Goal: Task Accomplishment & Management: Use online tool/utility

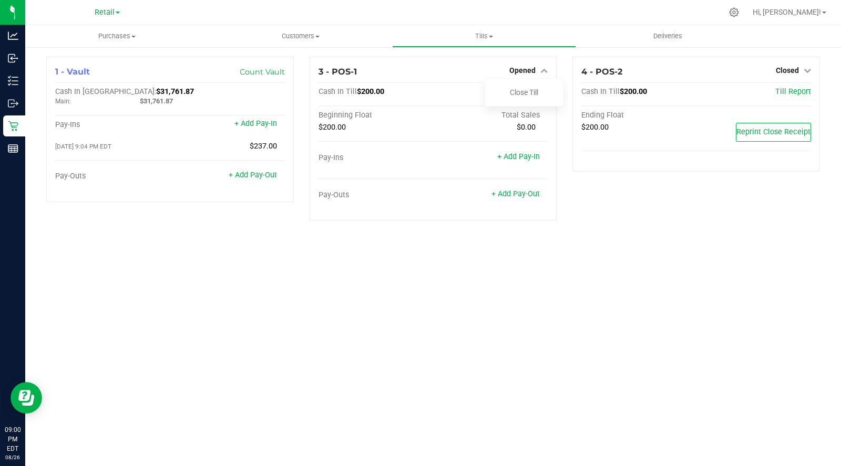
click at [534, 93] on link "Close Till" at bounding box center [524, 92] width 28 height 8
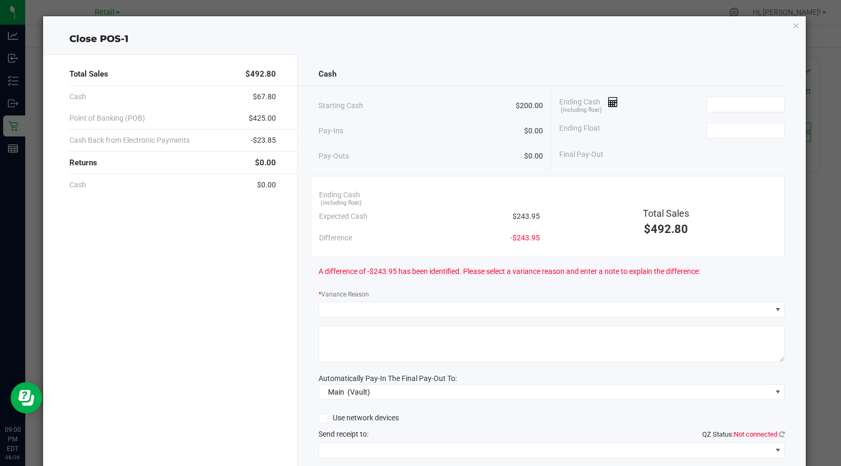
click at [603, 116] on div "Ending Cash (including float)" at bounding box center [671, 104] width 225 height 26
click at [609, 101] on icon at bounding box center [613, 102] width 10 height 7
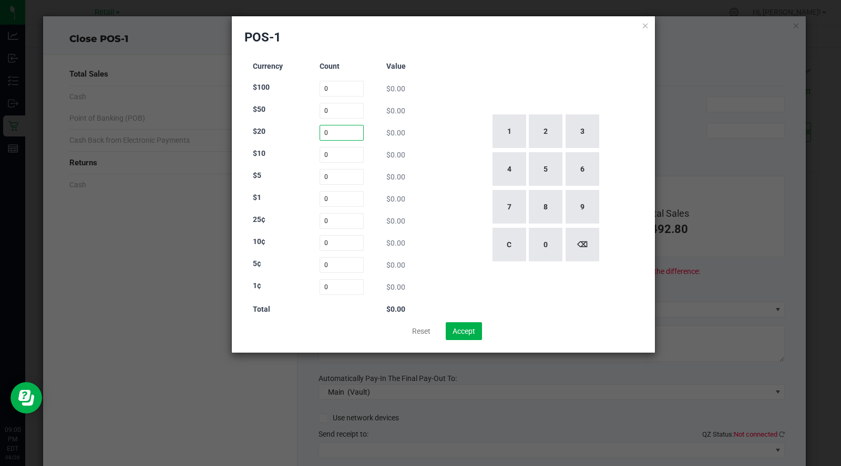
click at [344, 130] on input "0" at bounding box center [341, 133] width 45 height 16
click at [546, 171] on button "5" at bounding box center [545, 169] width 34 height 34
type input "5"
click at [330, 152] on input "0" at bounding box center [341, 155] width 45 height 16
click at [514, 126] on button "1" at bounding box center [509, 132] width 34 height 34
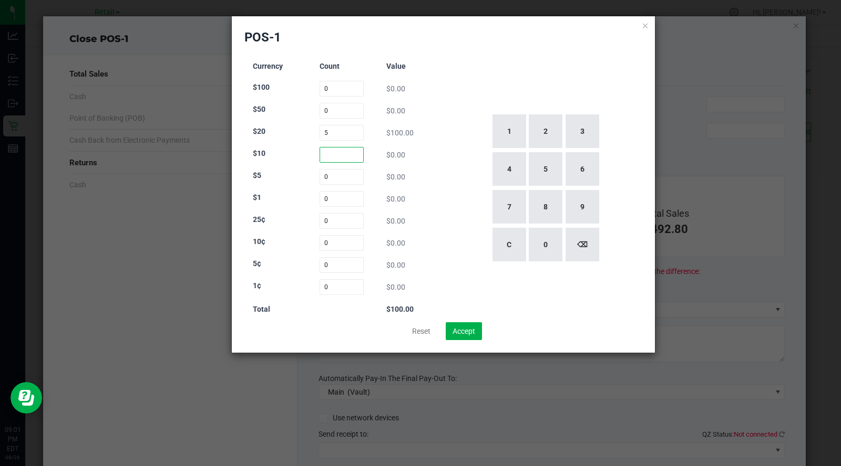
type input "1"
click at [582, 248] on button "⌫" at bounding box center [582, 245] width 34 height 34
click at [506, 215] on button "7" at bounding box center [509, 207] width 34 height 34
type input "7"
click at [328, 176] on input "0" at bounding box center [341, 177] width 45 height 16
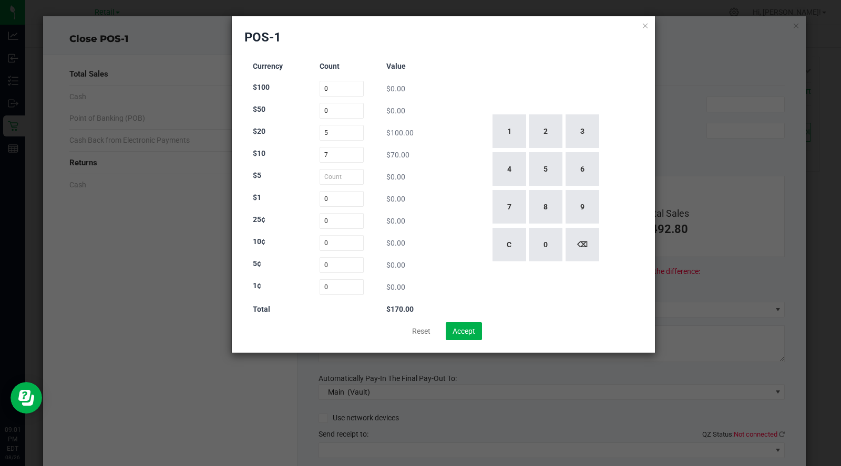
click at [507, 133] on button "1" at bounding box center [509, 132] width 34 height 34
click at [508, 133] on button "1" at bounding box center [509, 132] width 34 height 34
type input "11"
click at [343, 195] on input "0" at bounding box center [341, 199] width 45 height 16
click at [542, 131] on button "2" at bounding box center [545, 132] width 34 height 34
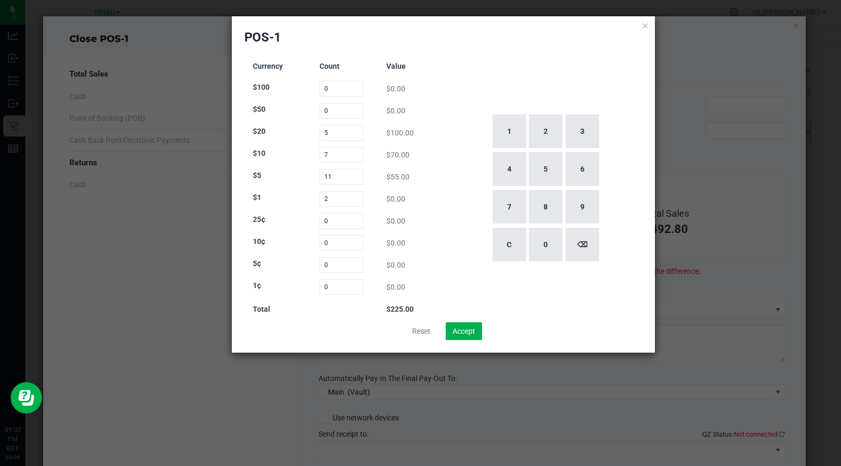
click at [542, 137] on button "2" at bounding box center [545, 132] width 34 height 34
type input "22"
click at [544, 87] on div "1 2 3 4 5 6 7 8 9 C 0 ⌫" at bounding box center [545, 188] width 195 height 268
click at [467, 323] on button "Accept" at bounding box center [463, 332] width 36 height 18
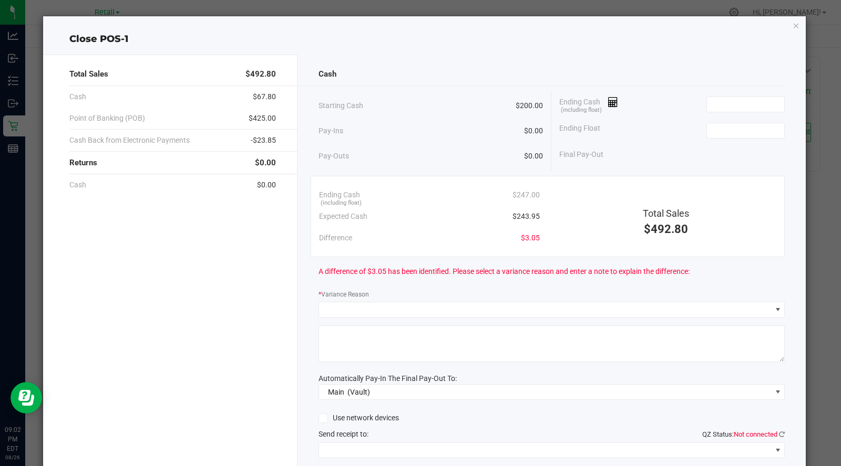
type input "$247.00"
click at [736, 127] on input at bounding box center [745, 130] width 77 height 15
click at [741, 215] on div "Total Sales" at bounding box center [665, 213] width 221 height 14
type input "$200.00"
click at [431, 313] on span at bounding box center [545, 310] width 452 height 15
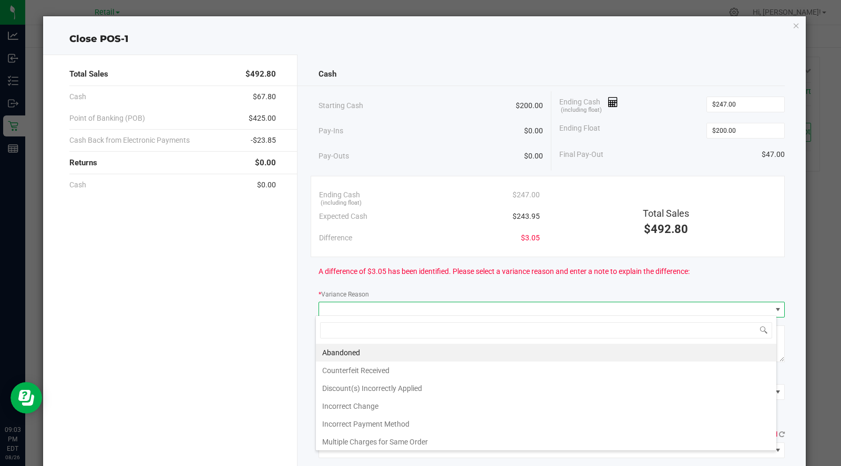
scroll to position [15, 461]
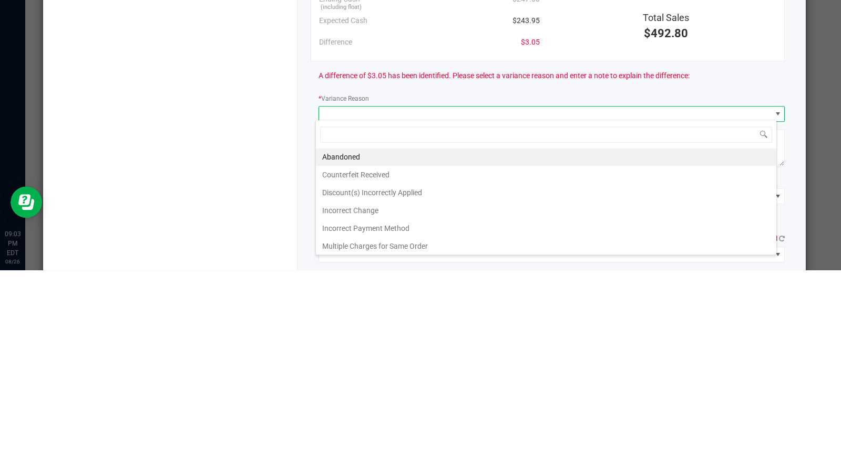
click at [347, 407] on li "Incorrect Change" at bounding box center [546, 407] width 460 height 18
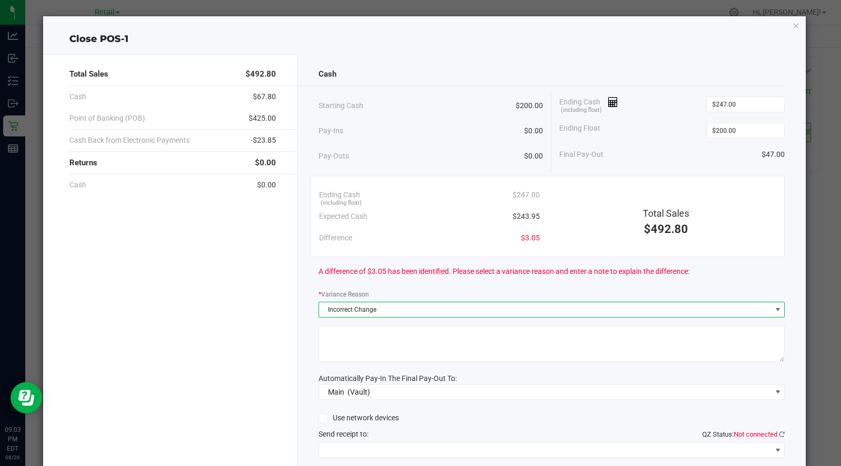
click at [344, 346] on textarea at bounding box center [551, 344] width 466 height 37
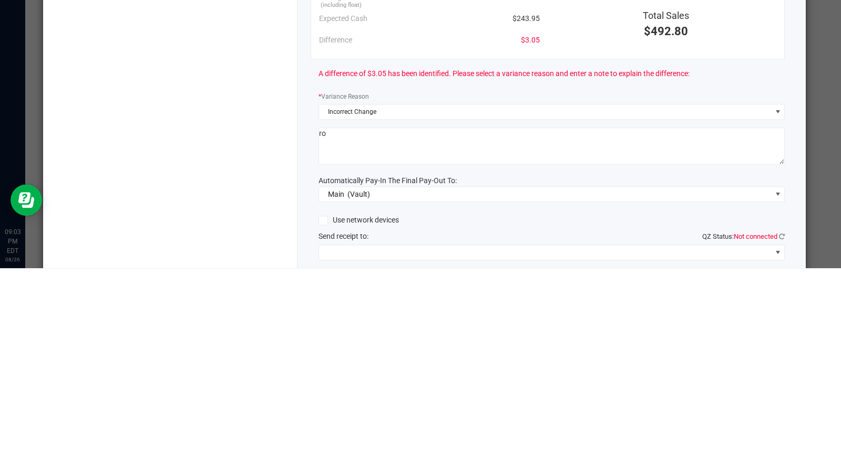
type textarea "r"
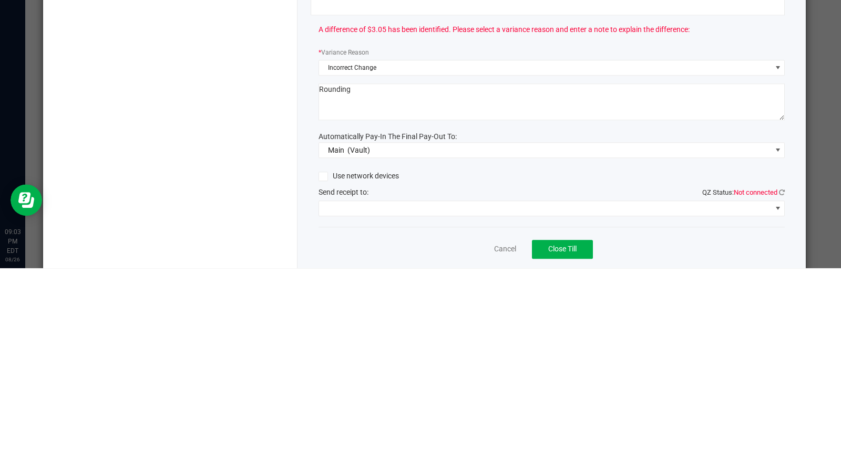
scroll to position [45, 0]
type textarea "Rounding"
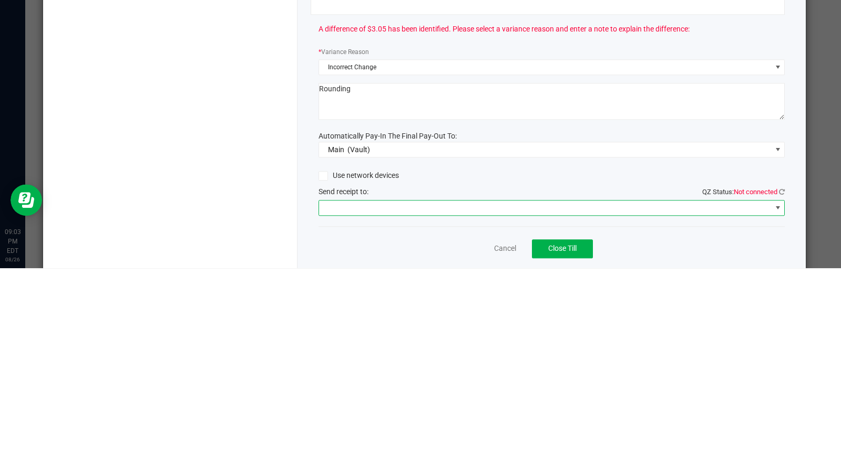
click at [434, 405] on span at bounding box center [545, 406] width 452 height 15
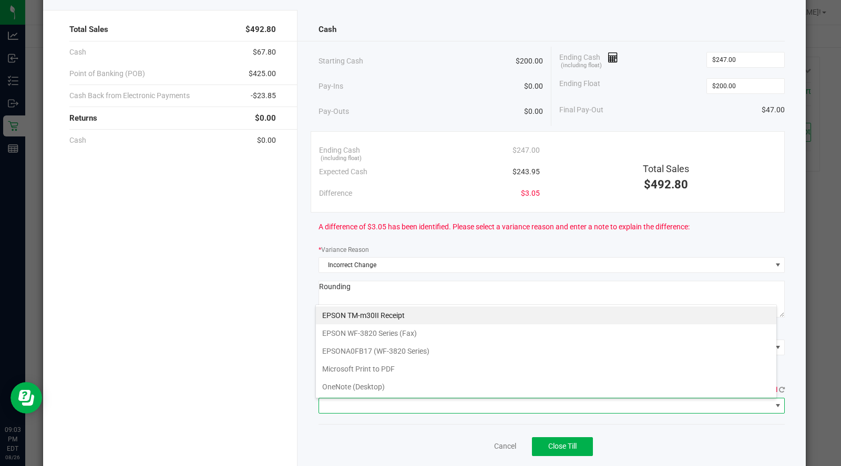
scroll to position [15, 461]
click at [407, 316] on Receipt "EPSON TM-m30II Receipt" at bounding box center [546, 316] width 460 height 18
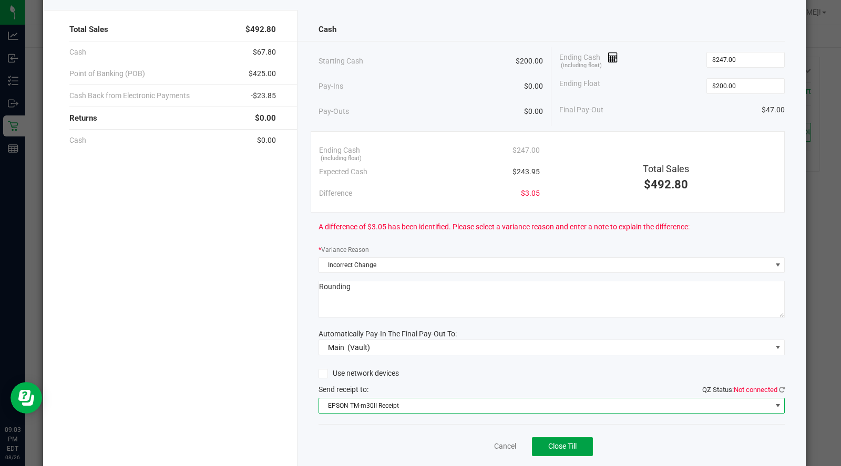
click at [558, 444] on span "Close Till" at bounding box center [562, 446] width 28 height 8
